Goal: Task Accomplishment & Management: Use online tool/utility

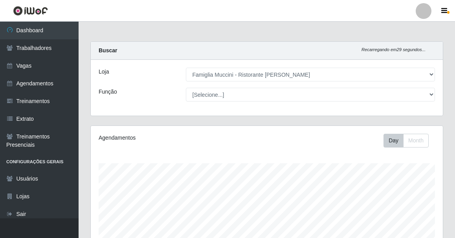
select select "267"
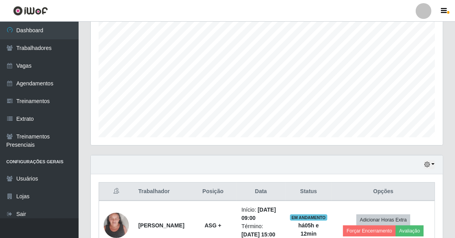
scroll to position [163, 352]
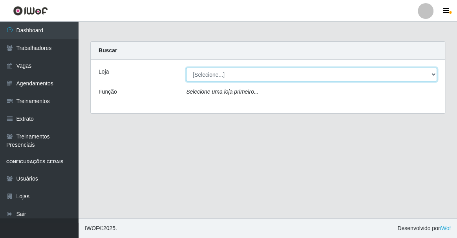
drag, startPoint x: 294, startPoint y: 66, endPoint x: 295, endPoint y: 76, distance: 10.6
click at [295, 76] on select "[Selecione...] Famiglia Muccini - Ristorante [PERSON_NAME]" at bounding box center [311, 75] width 251 height 14
select select "267"
click at [186, 68] on select "[Selecione...] Famiglia Muccini - Ristorante [PERSON_NAME]" at bounding box center [311, 75] width 251 height 14
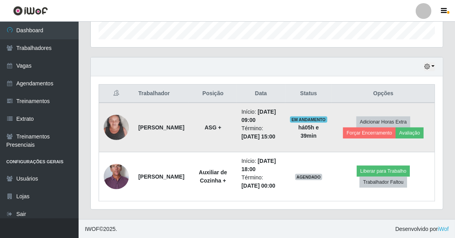
scroll to position [392865, 392675]
click at [376, 130] on button "Forçar Encerramento" at bounding box center [369, 132] width 53 height 11
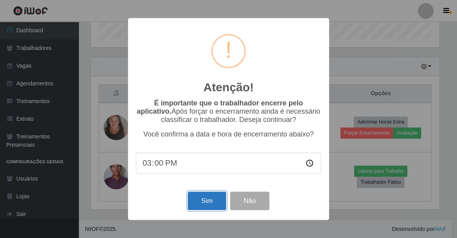
click at [211, 197] on button "Sim" at bounding box center [207, 200] width 38 height 18
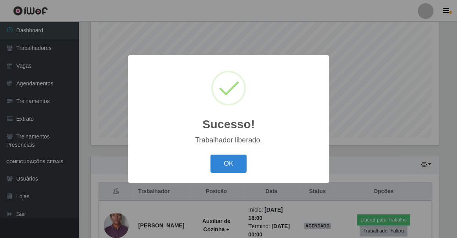
click at [211, 154] on button "OK" at bounding box center [229, 163] width 37 height 18
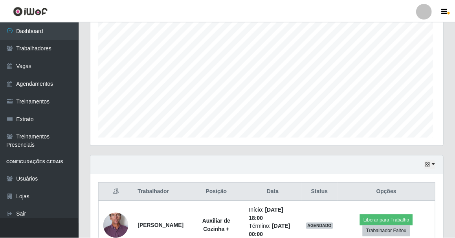
scroll to position [163, 352]
